Goal: Task Accomplishment & Management: Contribute content

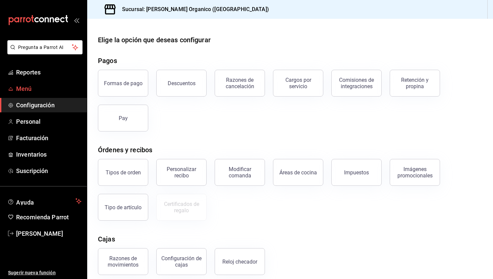
click at [29, 91] on span "Menú" at bounding box center [48, 88] width 65 height 9
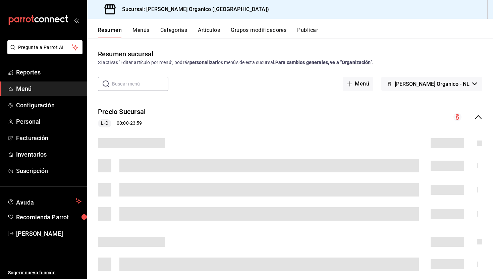
click at [149, 32] on div "Resumen Menús Categorías Artículos Grupos modificadores Publicar" at bounding box center [295, 32] width 395 height 11
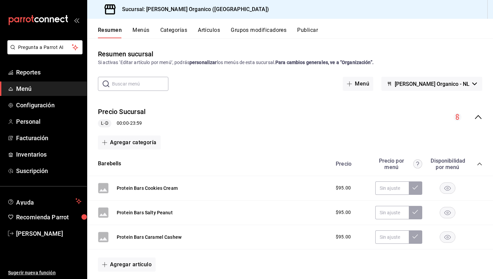
click at [143, 30] on button "Menús" at bounding box center [140, 32] width 17 height 11
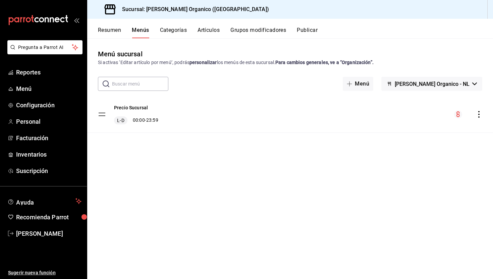
click at [209, 31] on button "Artículos" at bounding box center [209, 32] width 22 height 11
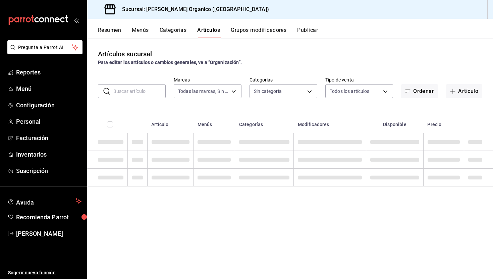
type input "a8d99522-1f9e-4147-b982-8883c5ca19e3"
type input "699c6d5d-6cf4-40dc-87f6-5bd026aa7367,2fba732f-3e6a-4ec3-8b34-047d1fdbbdb4,34f89…"
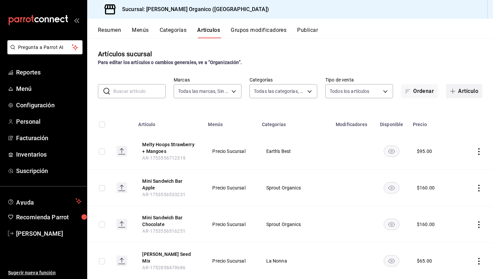
click at [468, 92] on button "Artículo" at bounding box center [464, 91] width 36 height 14
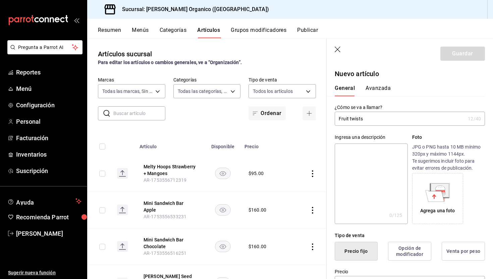
click at [350, 120] on input "Fruit twists" at bounding box center [400, 118] width 130 height 13
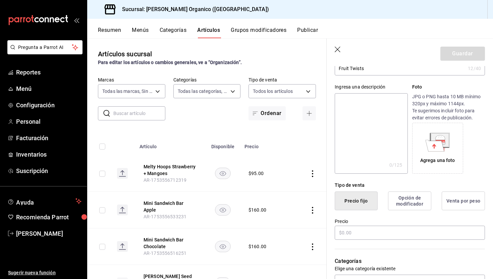
scroll to position [93, 0]
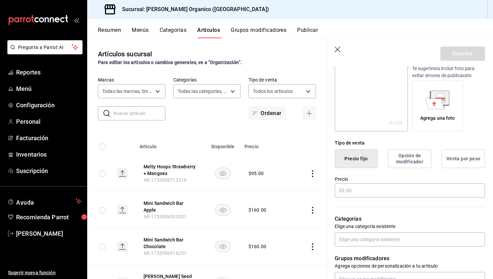
type input "Fruit Twists"
click at [352, 193] on input "text" at bounding box center [410, 190] width 150 height 14
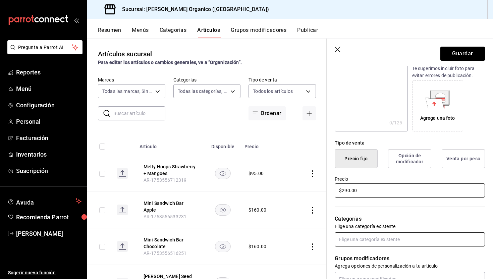
type input "$290.00"
click at [357, 240] on input "text" at bounding box center [410, 239] width 150 height 14
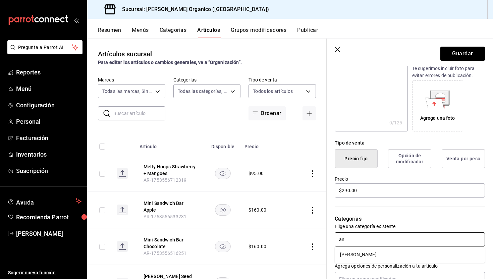
type input "[PERSON_NAME]"
click at [351, 256] on li "[PERSON_NAME]" at bounding box center [410, 254] width 150 height 11
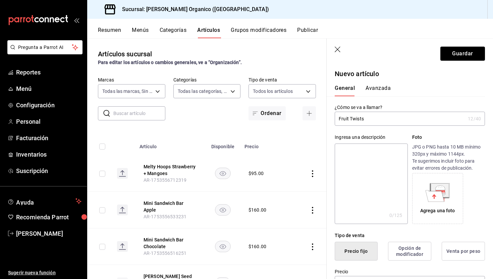
scroll to position [279, 0]
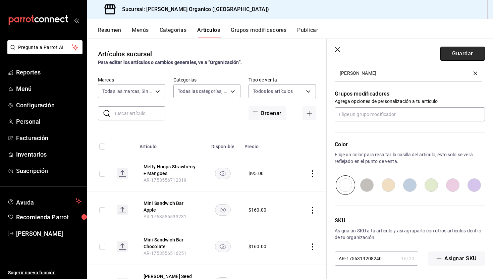
click at [468, 54] on button "Guardar" at bounding box center [462, 54] width 45 height 14
